Goal: Transaction & Acquisition: Purchase product/service

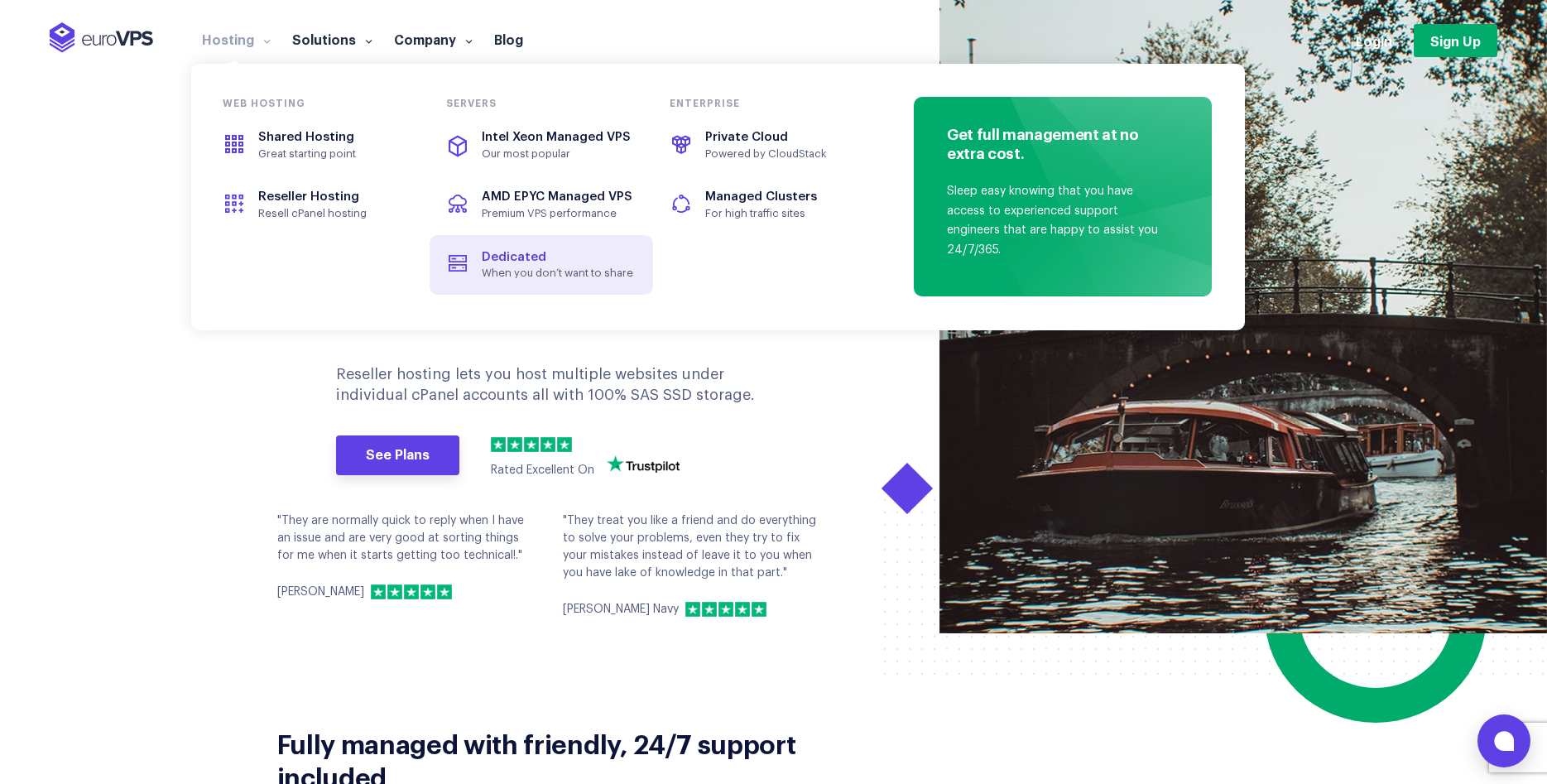
click at [519, 269] on span "When you don’t want to share" at bounding box center [558, 273] width 153 height 13
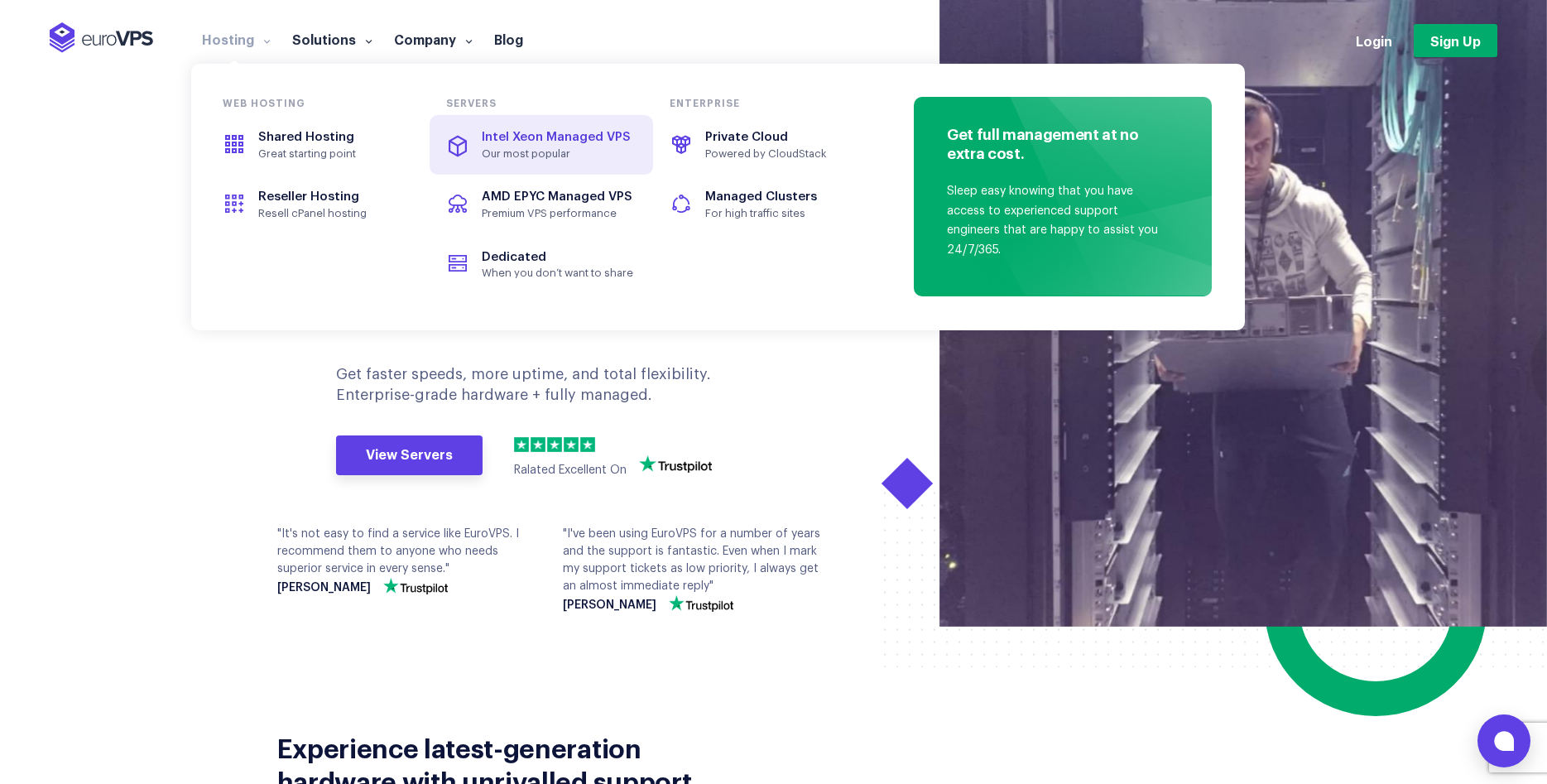
click at [530, 145] on span "Intel Xeon Managed VPS" at bounding box center [542, 138] width 186 height 19
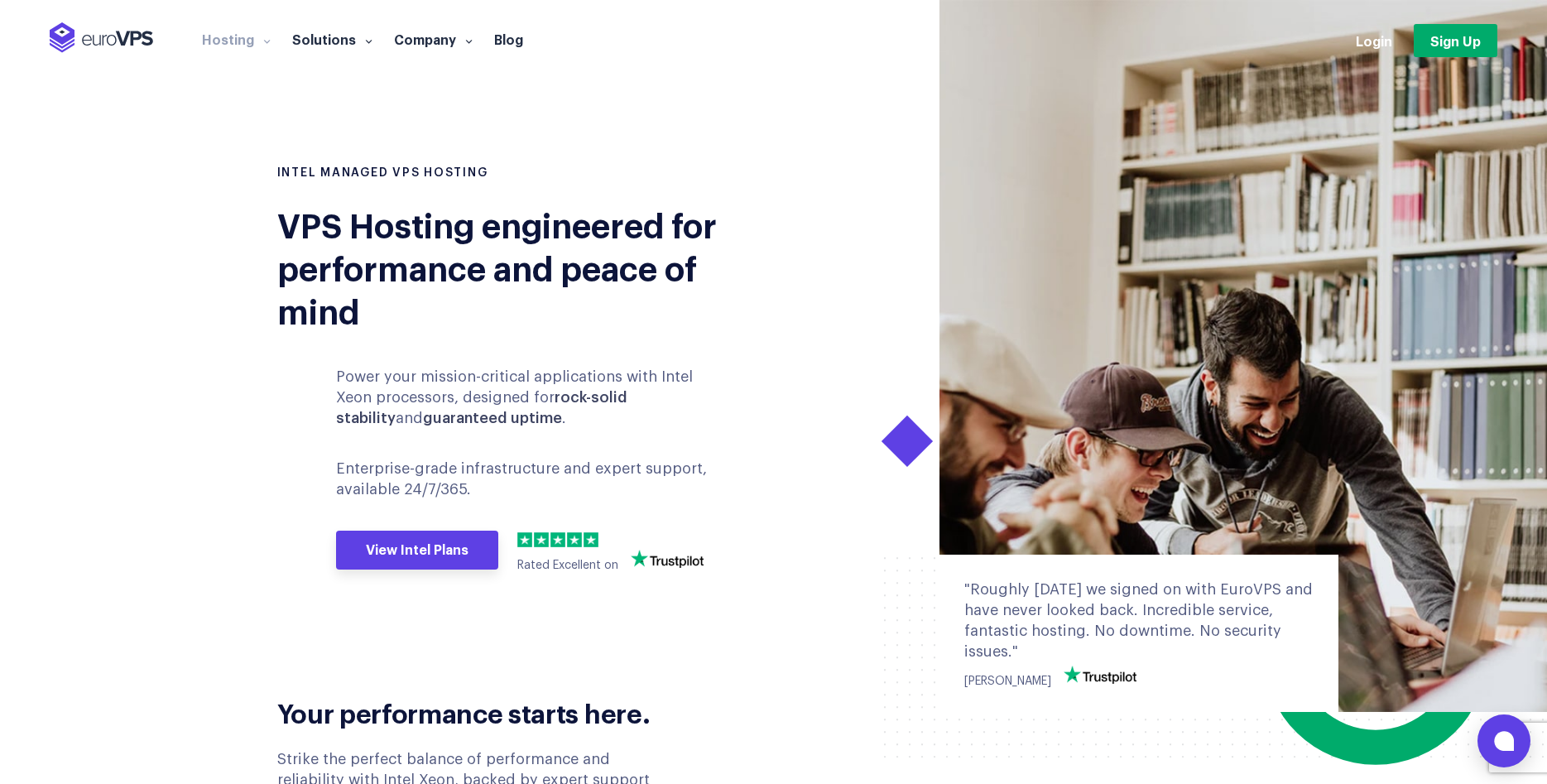
scroll to position [695, 0]
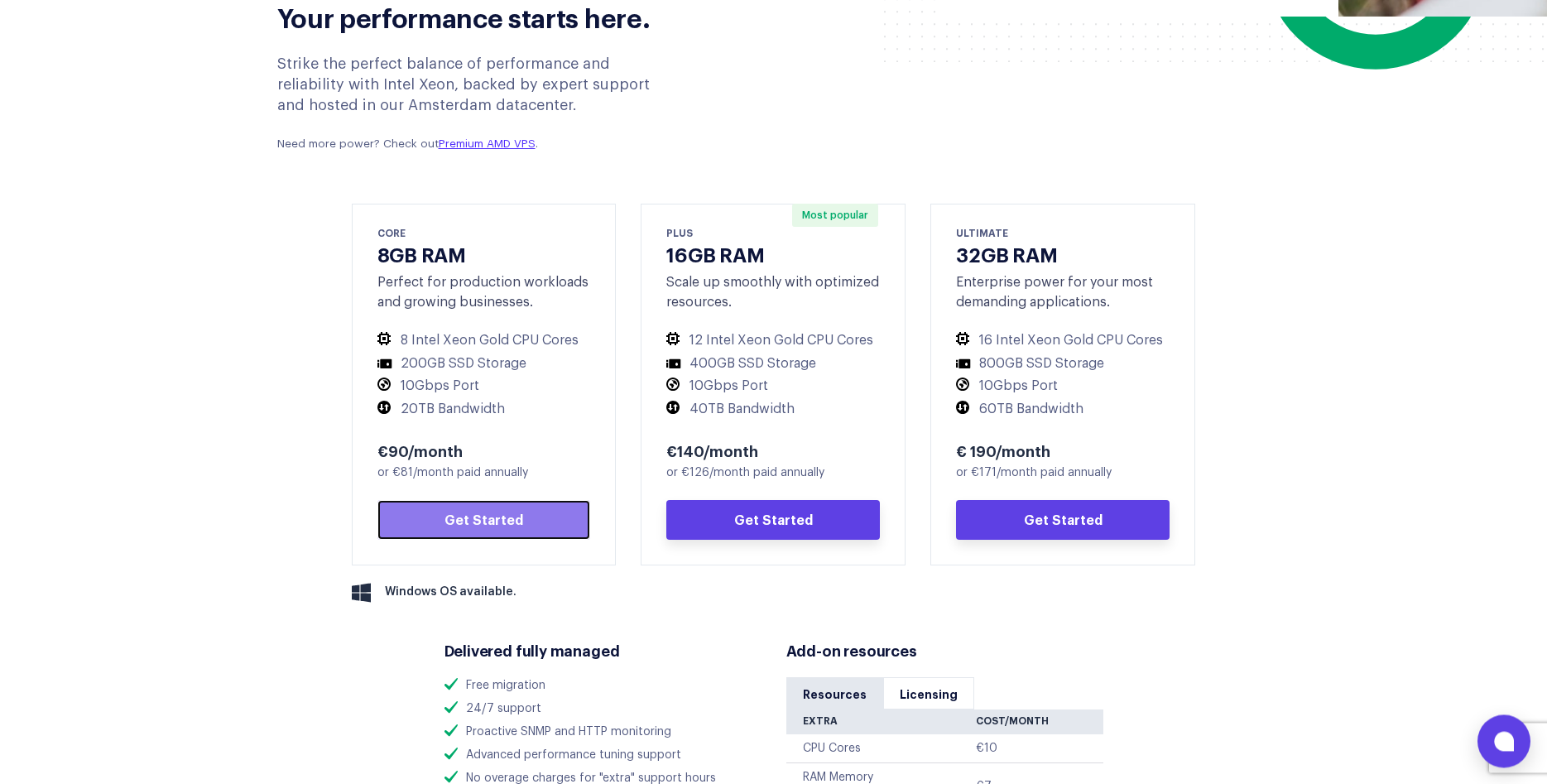
click at [462, 518] on link "Get Started" at bounding box center [484, 520] width 214 height 39
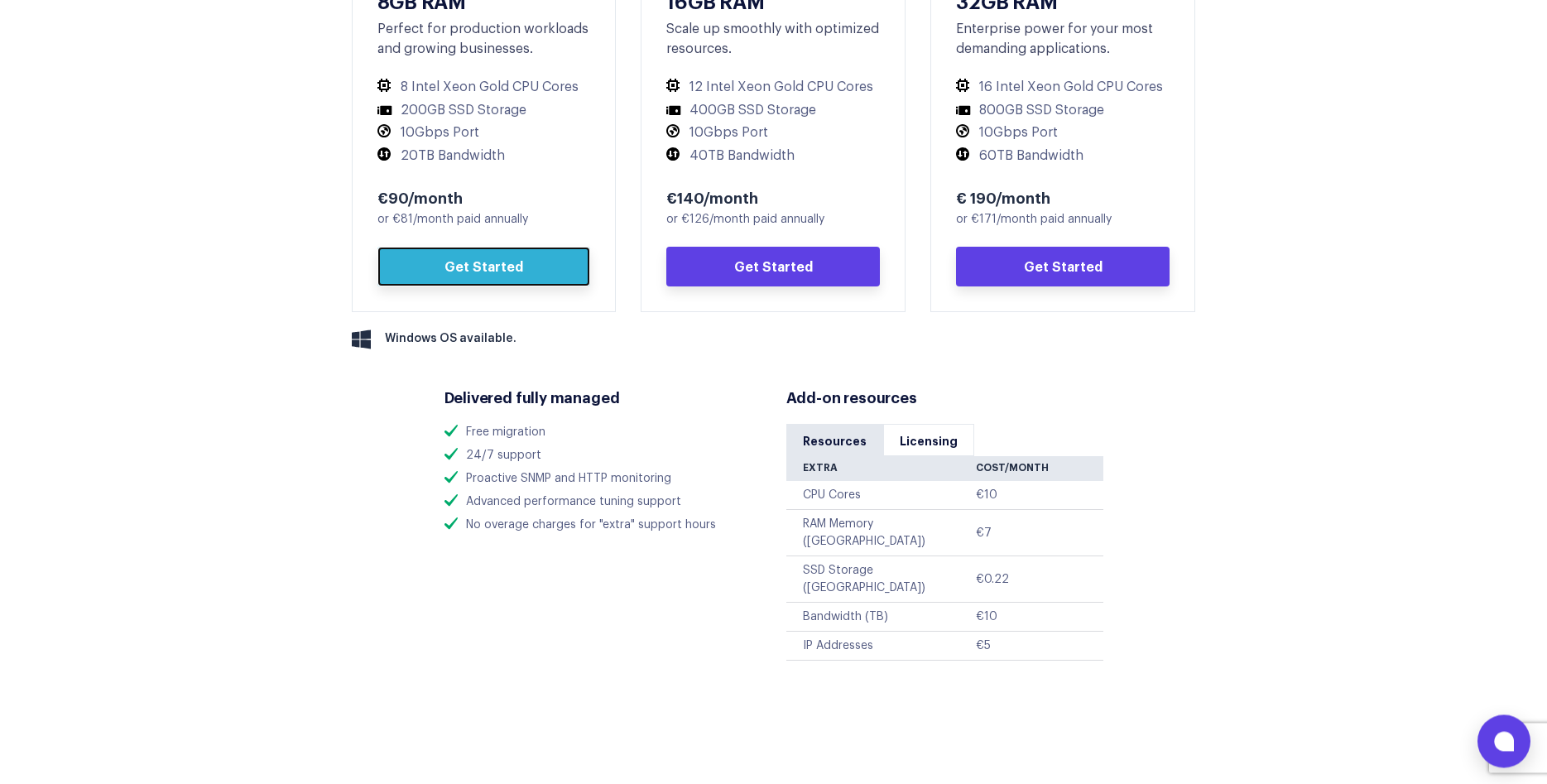
scroll to position [611, 0]
